Goal: Task Accomplishment & Management: Complete application form

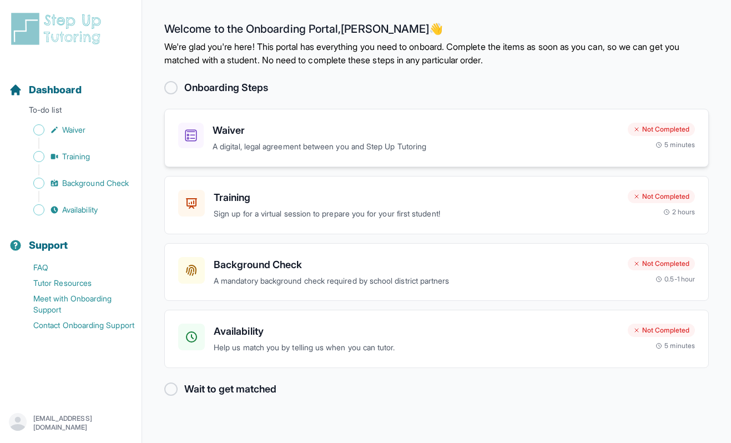
click at [263, 149] on p "A digital, legal agreement between you and Step Up Tutoring" at bounding box center [416, 146] width 407 height 13
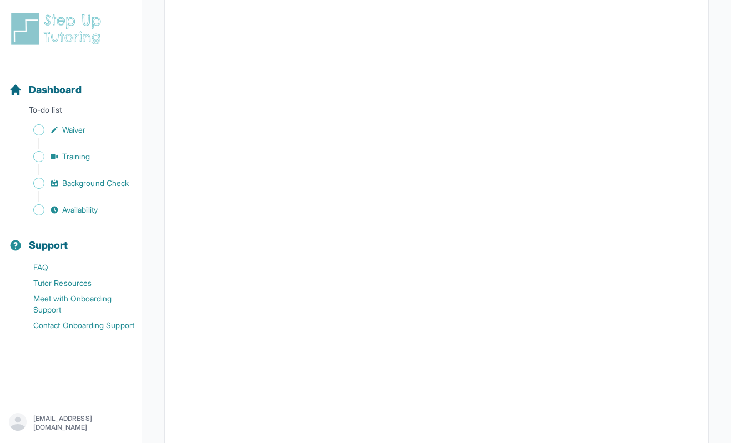
scroll to position [1659, 0]
click at [79, 127] on span "Waiver" at bounding box center [73, 129] width 23 height 11
click at [35, 129] on span "Sidebar" at bounding box center [38, 129] width 11 height 11
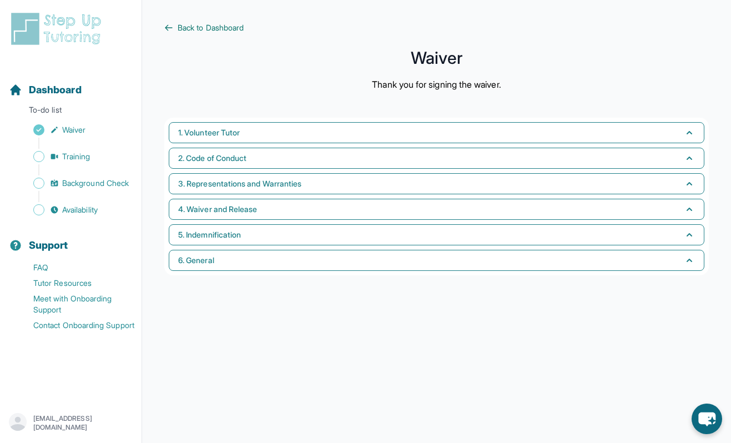
click at [205, 32] on span "Back to Dashboard" at bounding box center [211, 27] width 66 height 11
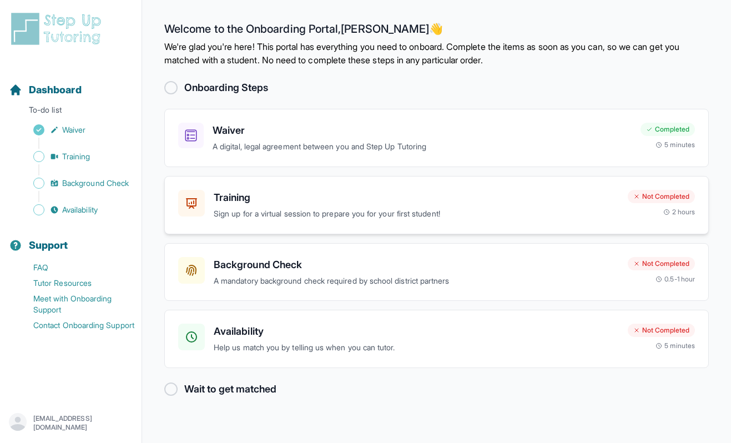
click at [356, 210] on p "Sign up for a virtual session to prepare you for your first student!" at bounding box center [416, 214] width 405 height 13
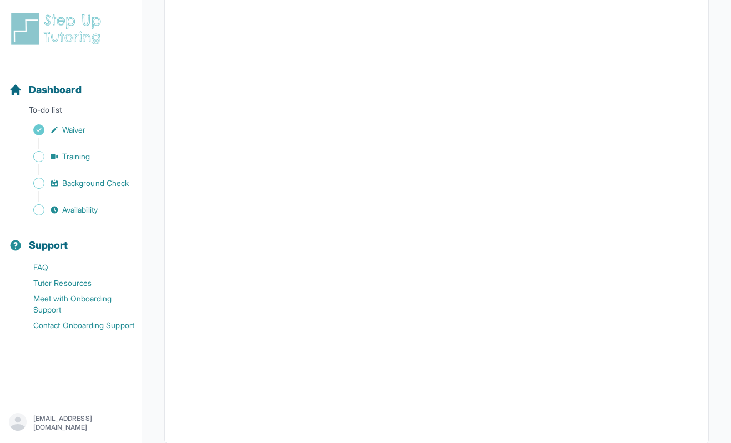
scroll to position [319, 0]
drag, startPoint x: 705, startPoint y: 378, endPoint x: 689, endPoint y: 377, distance: 16.7
click at [689, 377] on div at bounding box center [436, 140] width 545 height 483
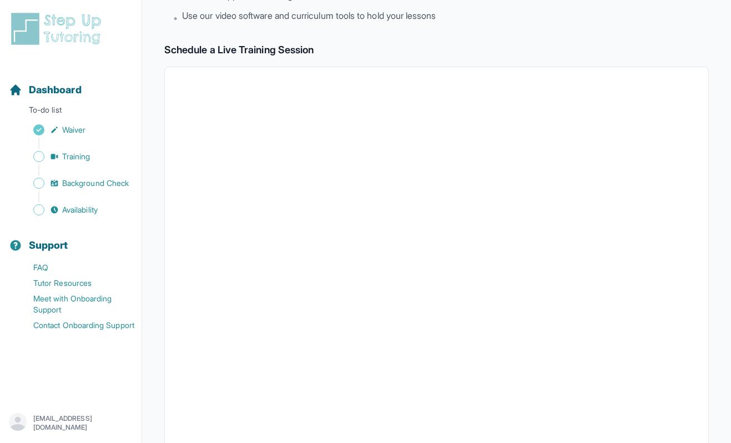
scroll to position [0, 0]
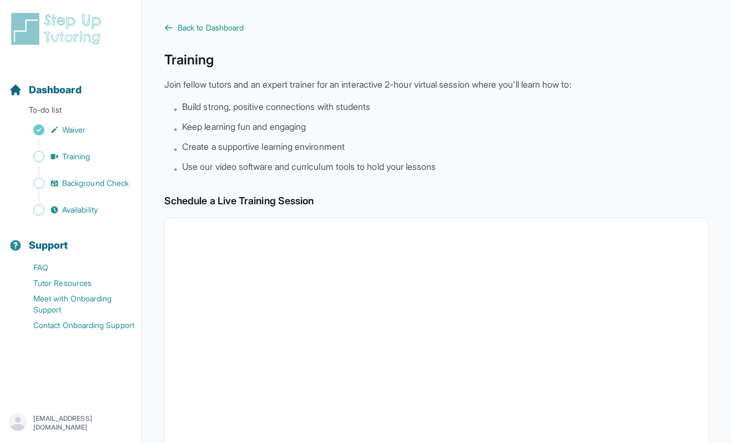
click at [222, 20] on main "Back to Dashboard Training Join fellow tutors and an expert trainer for an inte…" at bounding box center [436, 391] width 589 height 782
click at [223, 28] on span "Back to Dashboard" at bounding box center [211, 27] width 66 height 11
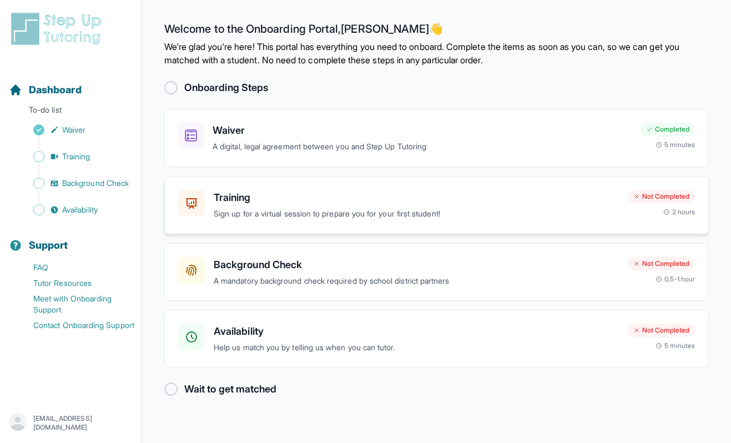
click at [229, 204] on h3 "Training" at bounding box center [416, 198] width 405 height 16
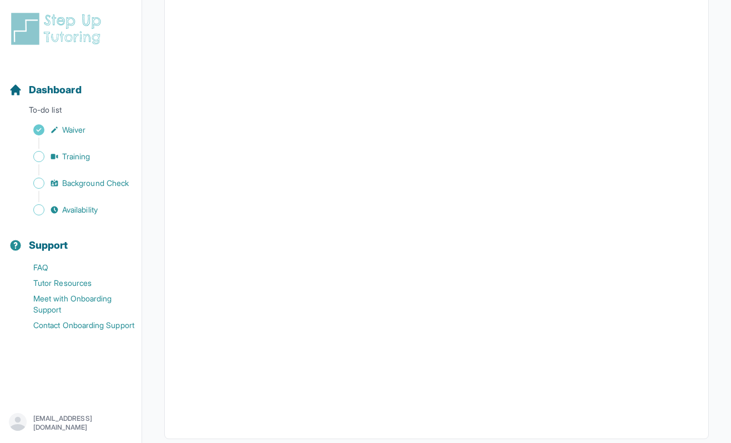
scroll to position [339, 0]
click at [104, 188] on span "Background Check" at bounding box center [95, 183] width 67 height 11
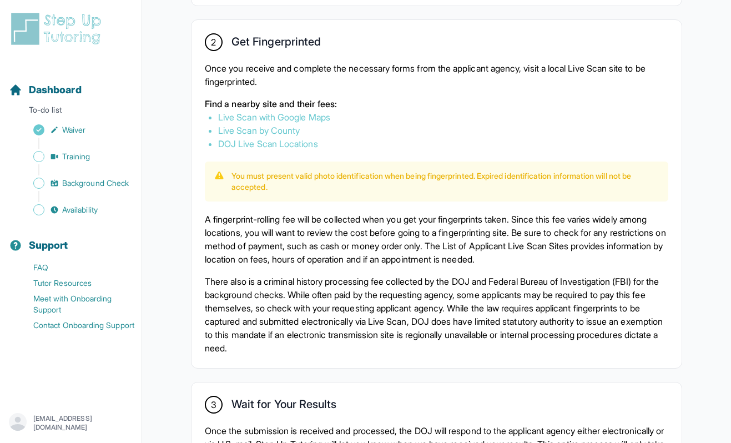
scroll to position [628, 0]
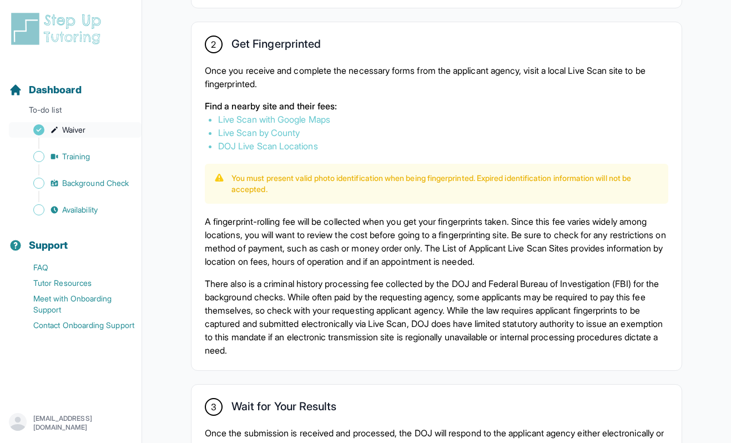
click at [56, 134] on icon "Sidebar" at bounding box center [54, 130] width 9 height 9
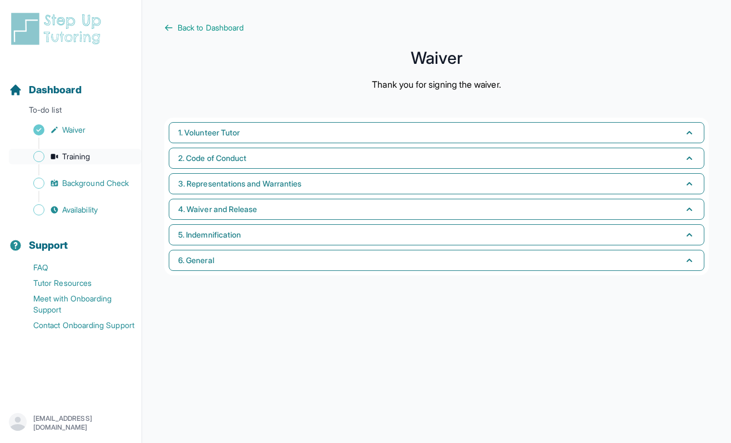
click at [66, 161] on span "Training" at bounding box center [76, 156] width 28 height 11
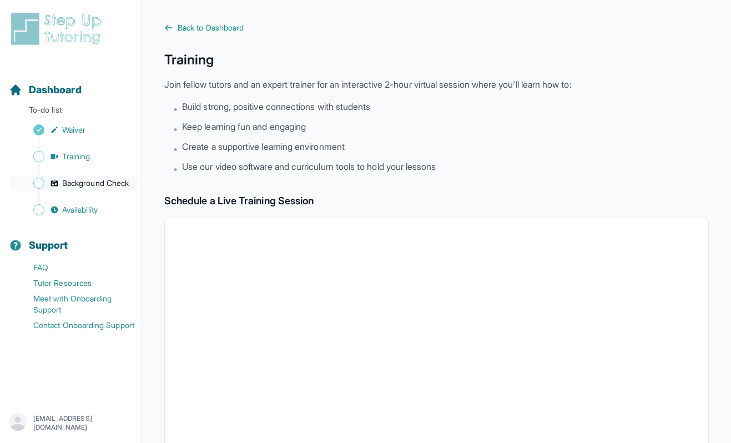
click at [81, 189] on link "Background Check" at bounding box center [75, 183] width 133 height 16
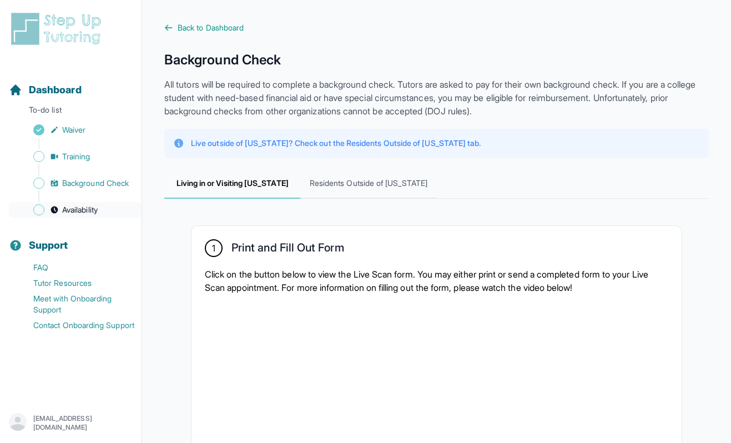
click at [85, 215] on span "Availability" at bounding box center [80, 209] width 36 height 11
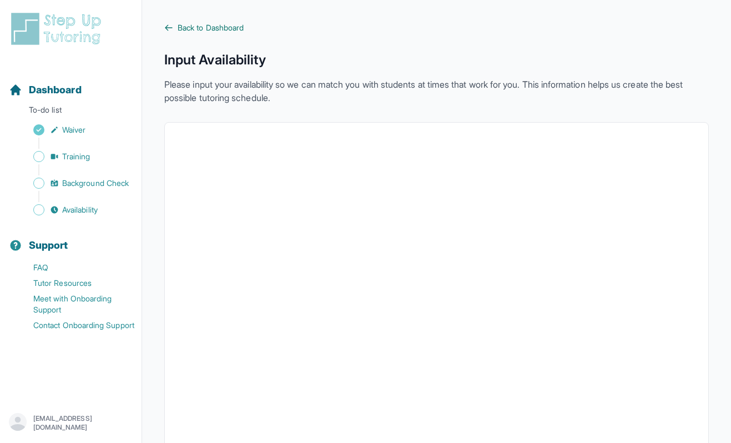
click at [183, 24] on span "Back to Dashboard" at bounding box center [211, 27] width 66 height 11
